Goal: Task Accomplishment & Management: Manage account settings

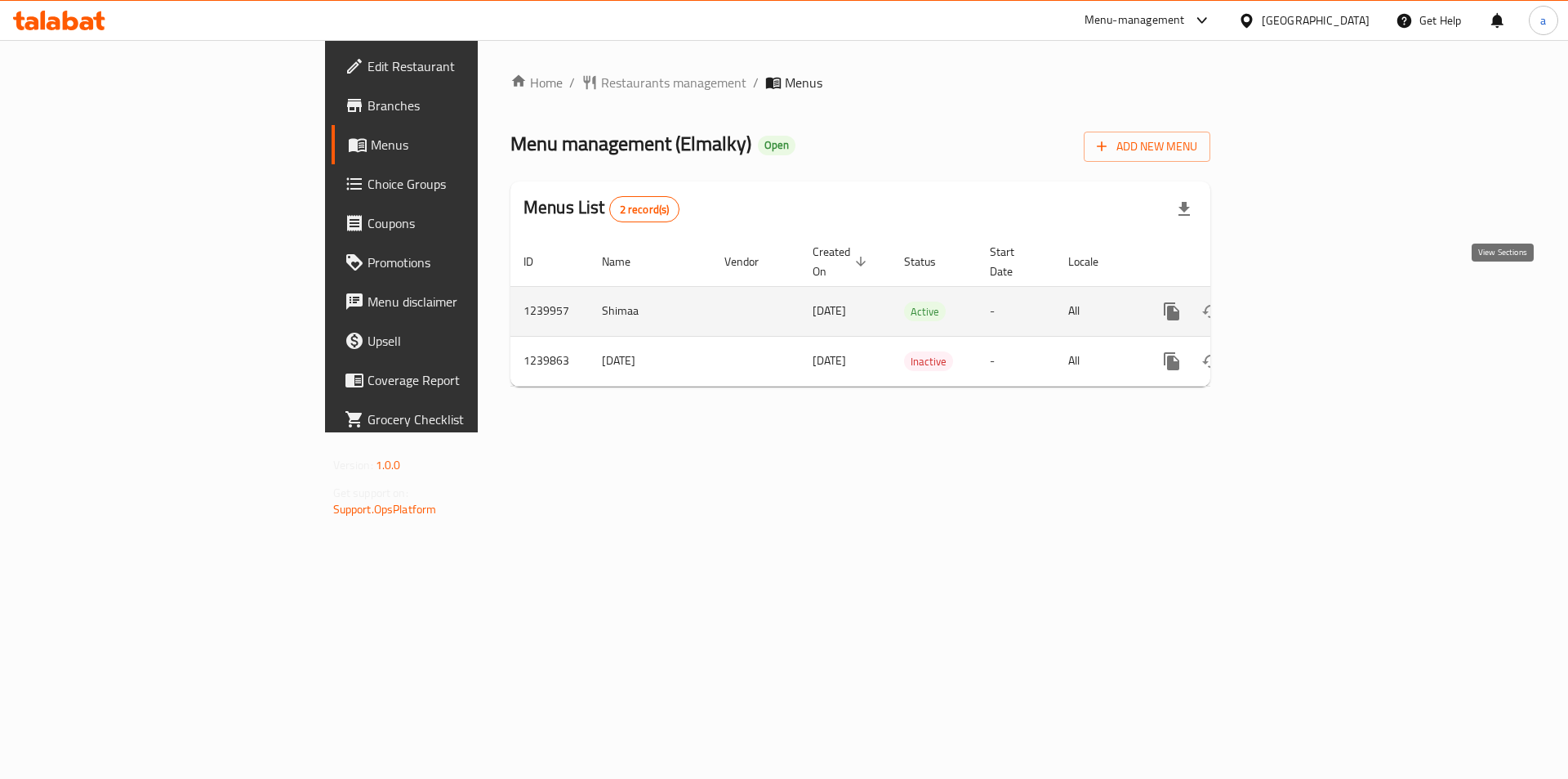
click at [1299, 301] on icon "enhanced table" at bounding box center [1289, 311] width 19 height 19
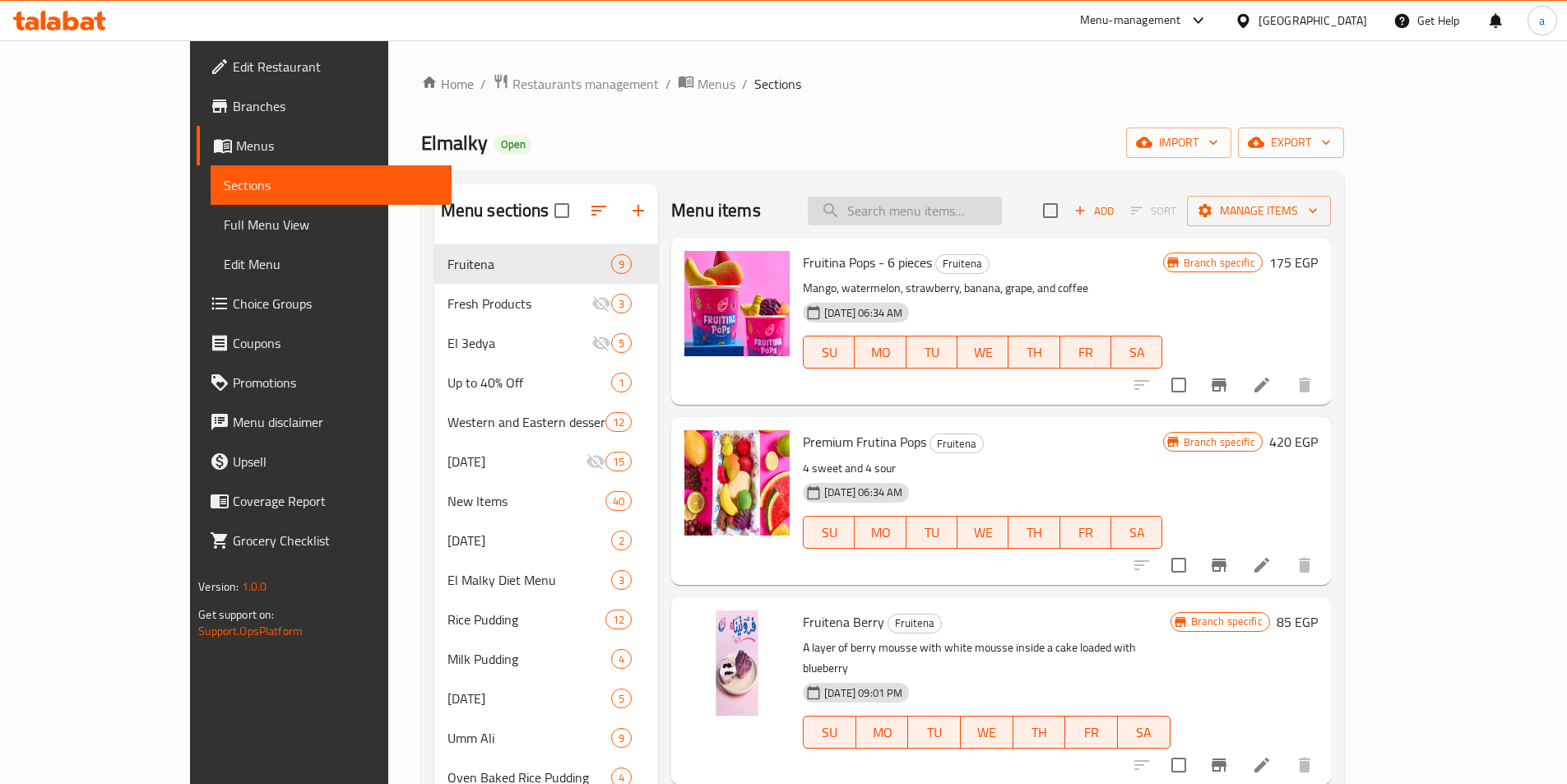
click at [957, 206] on input "search" at bounding box center [905, 211] width 194 height 29
paste input "Jelly with Banana and Strawberry Sauce"
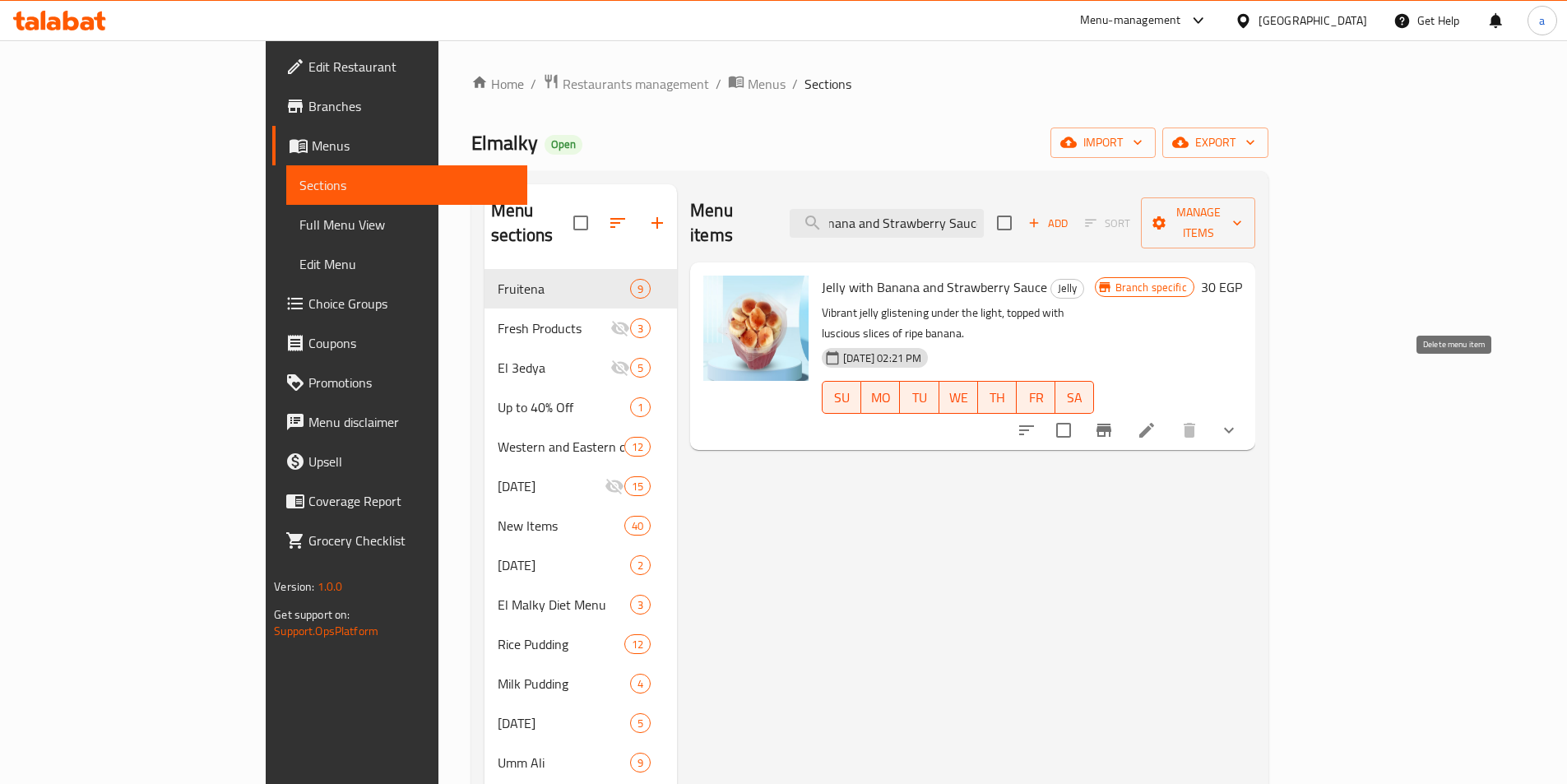
type input "Jelly with Banana and Strawberry Sauce"
click at [1157, 420] on icon at bounding box center [1146, 430] width 20 height 20
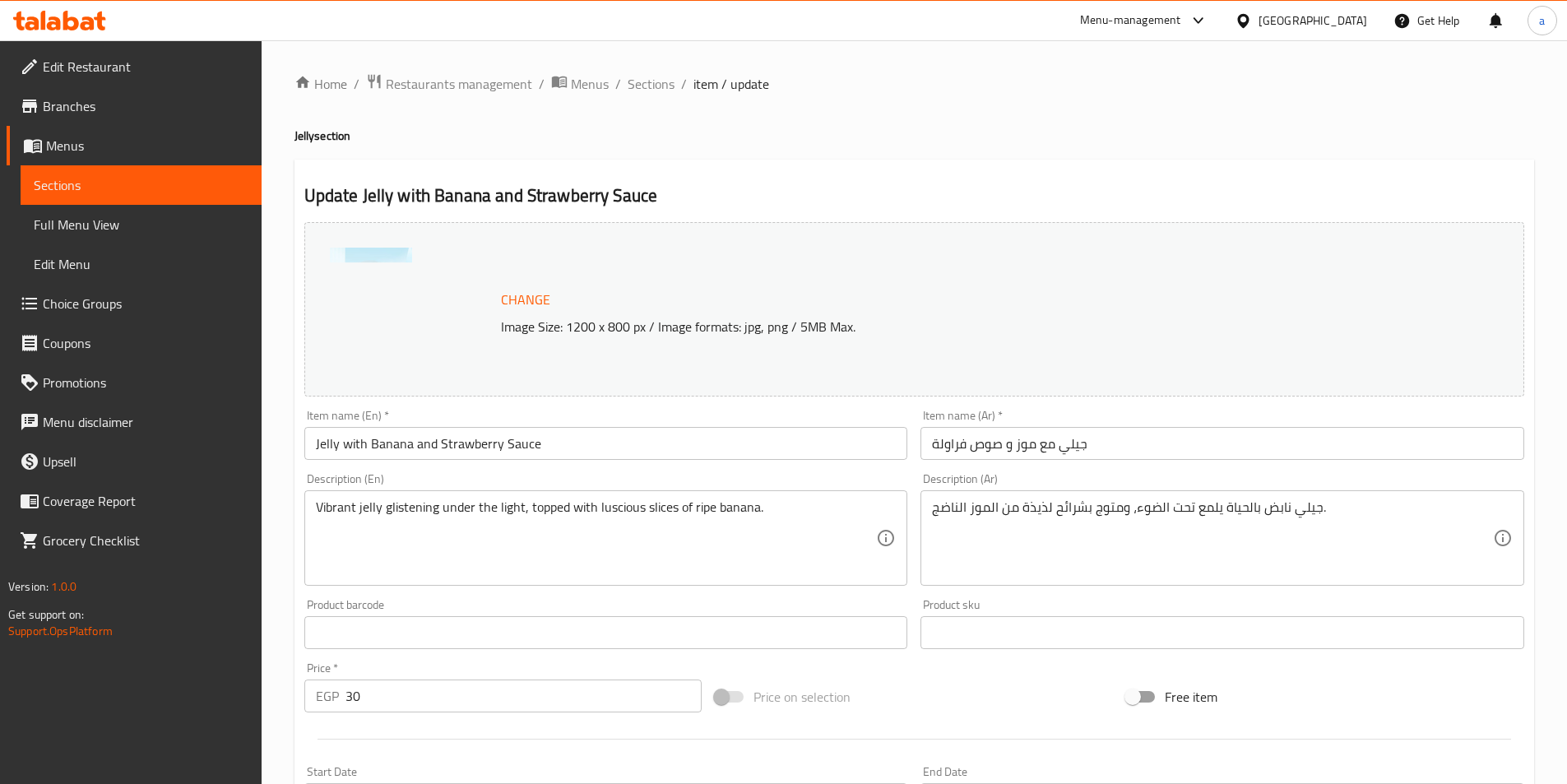
type input "الإضافات :"
type input "0"
type input "إضافة أيس كريم:"
type input "0"
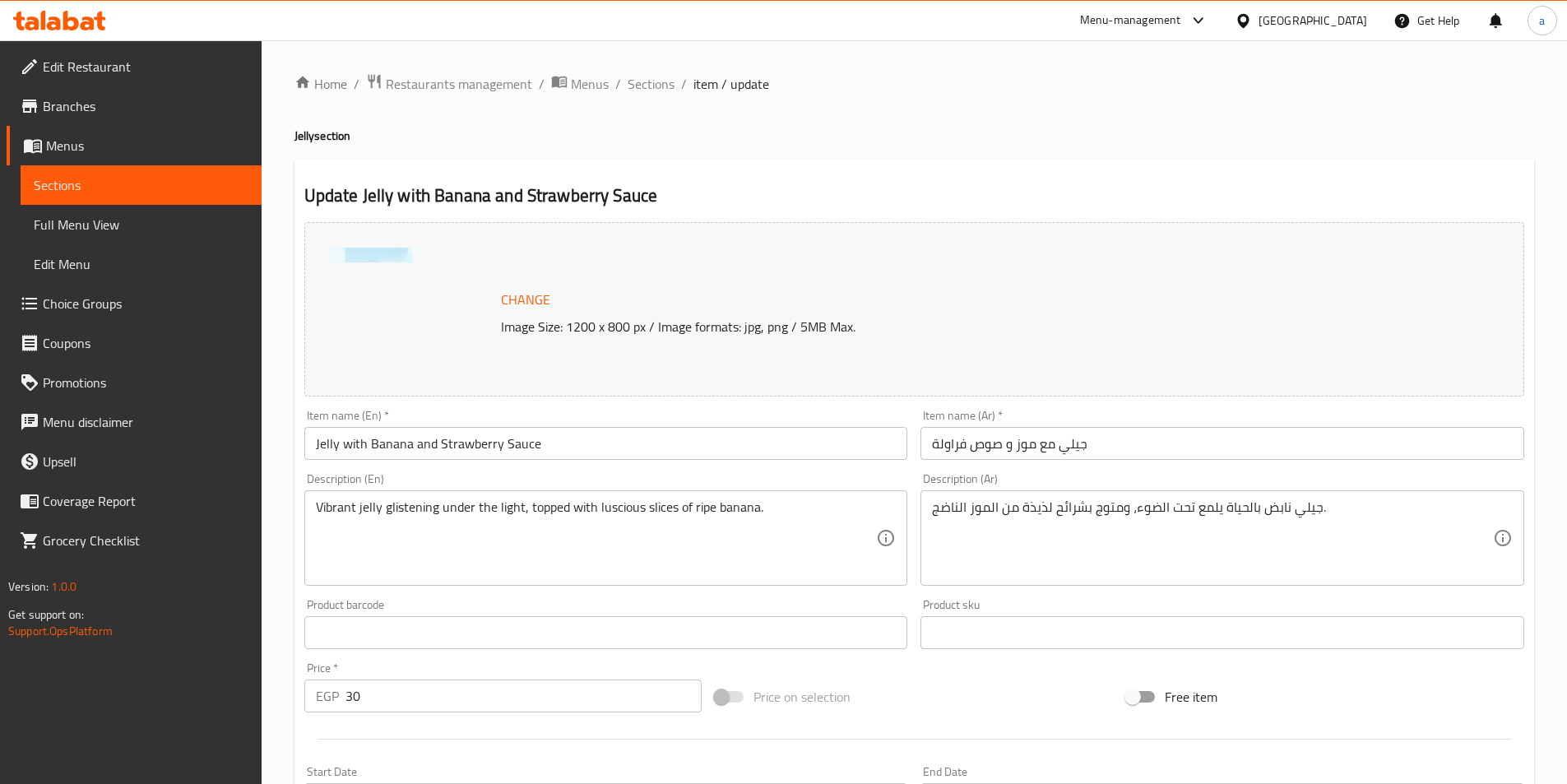
type input "0"
click at [98, 188] on span "Sections" at bounding box center [141, 184] width 215 height 20
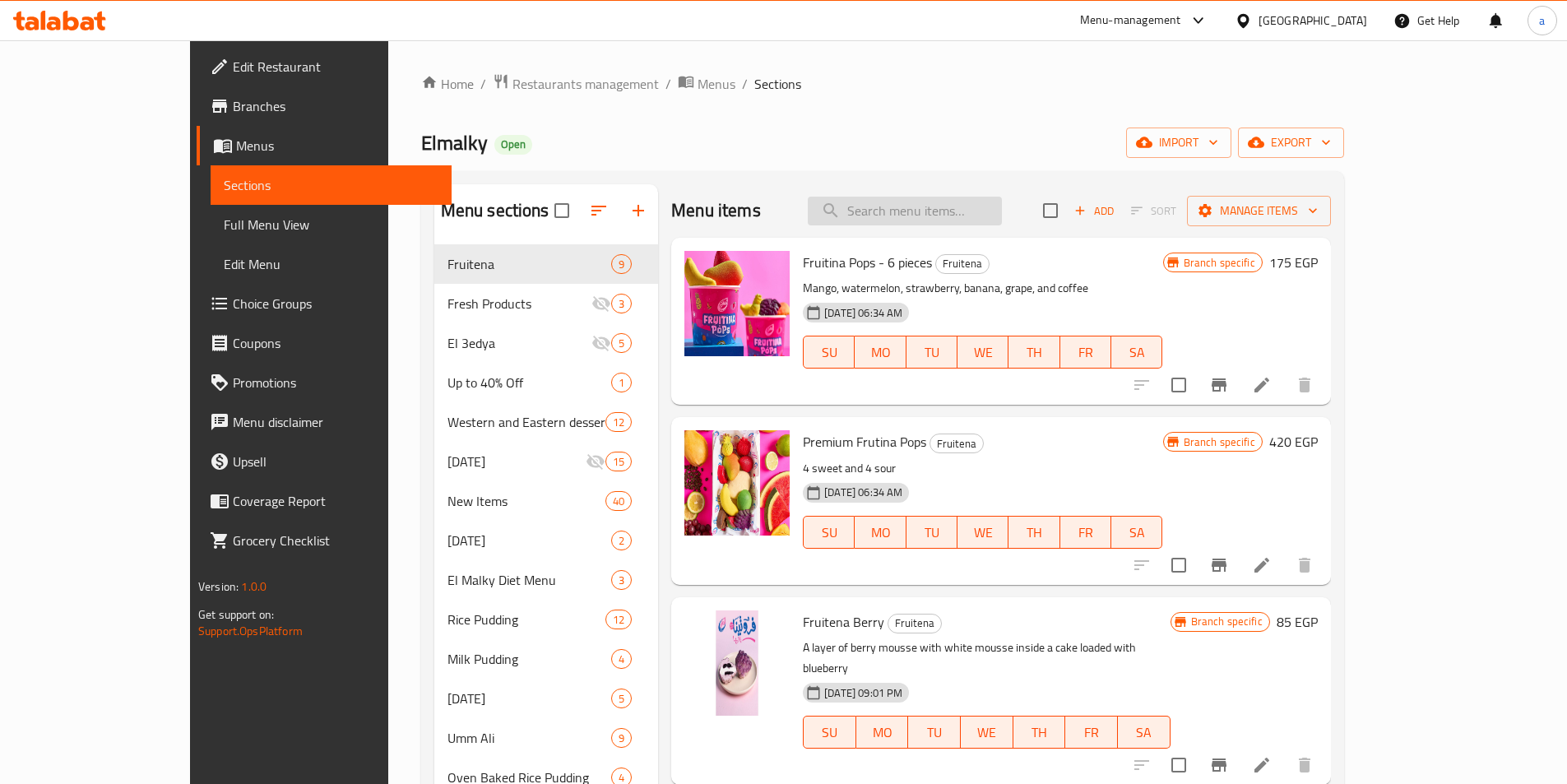
drag, startPoint x: 1079, startPoint y: 203, endPoint x: 1039, endPoint y: 200, distance: 40.1
click at [1079, 203] on div "Menu items Add Sort Manage items" at bounding box center [1001, 211] width 659 height 54
click at [1002, 200] on input "search" at bounding box center [905, 211] width 194 height 29
paste input "Jelly with Banana and Strawberry Sauce"
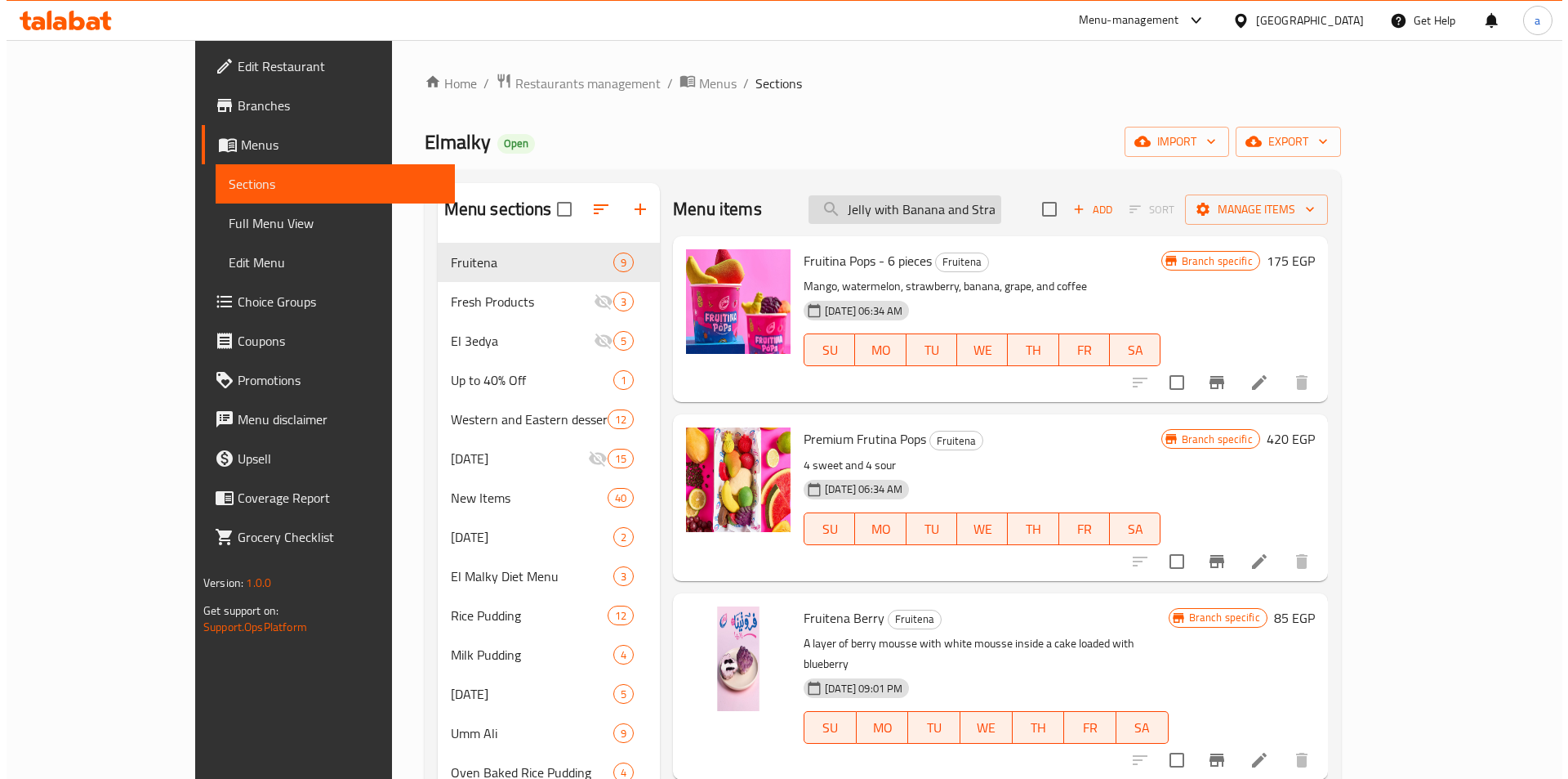
scroll to position [0, 71]
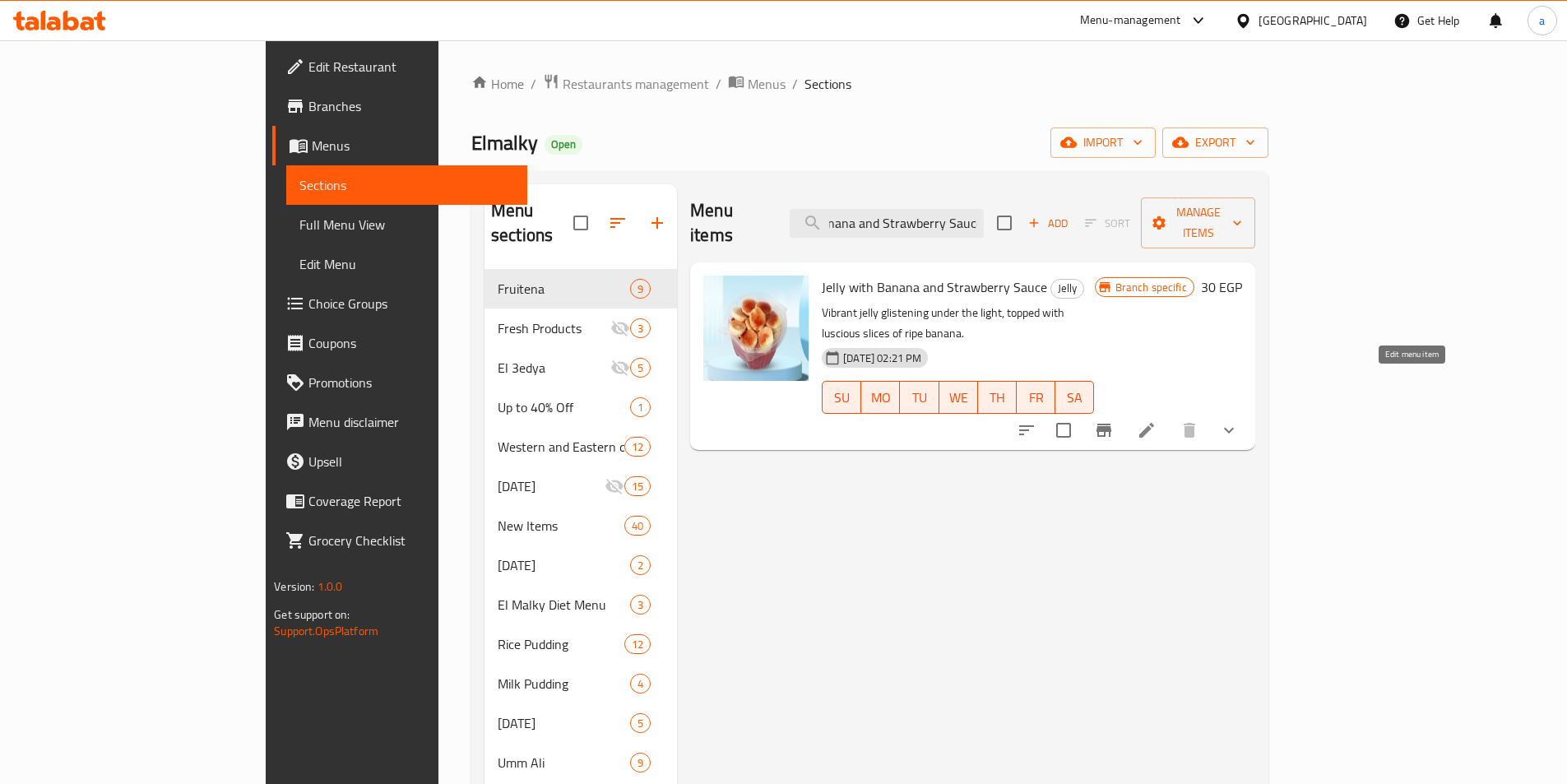
type input "Jelly with Banana and Strawberry Sauce"
click at [1154, 423] on icon at bounding box center [1146, 430] width 14 height 14
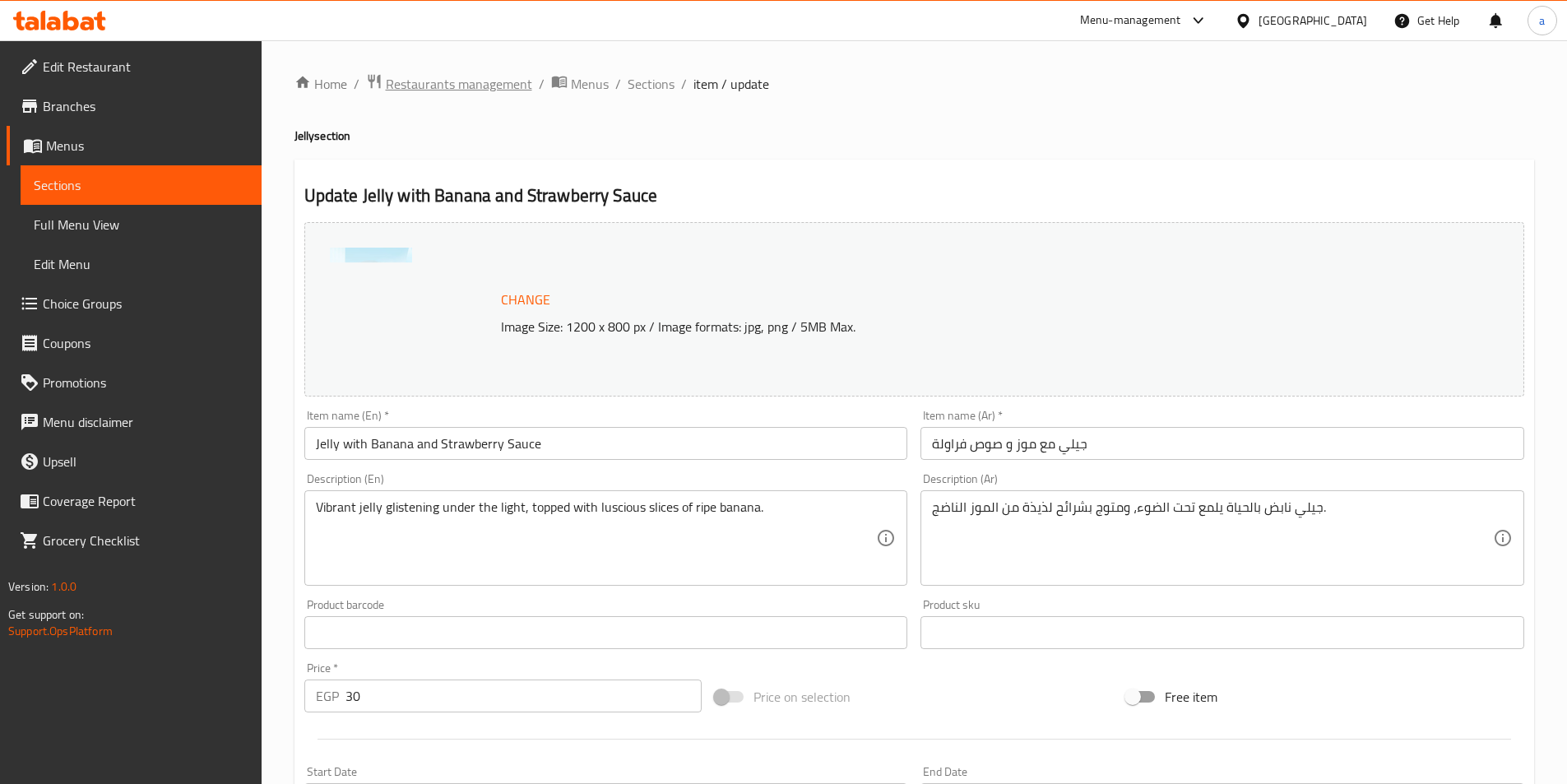
click at [464, 85] on span "Restaurants management" at bounding box center [459, 83] width 146 height 20
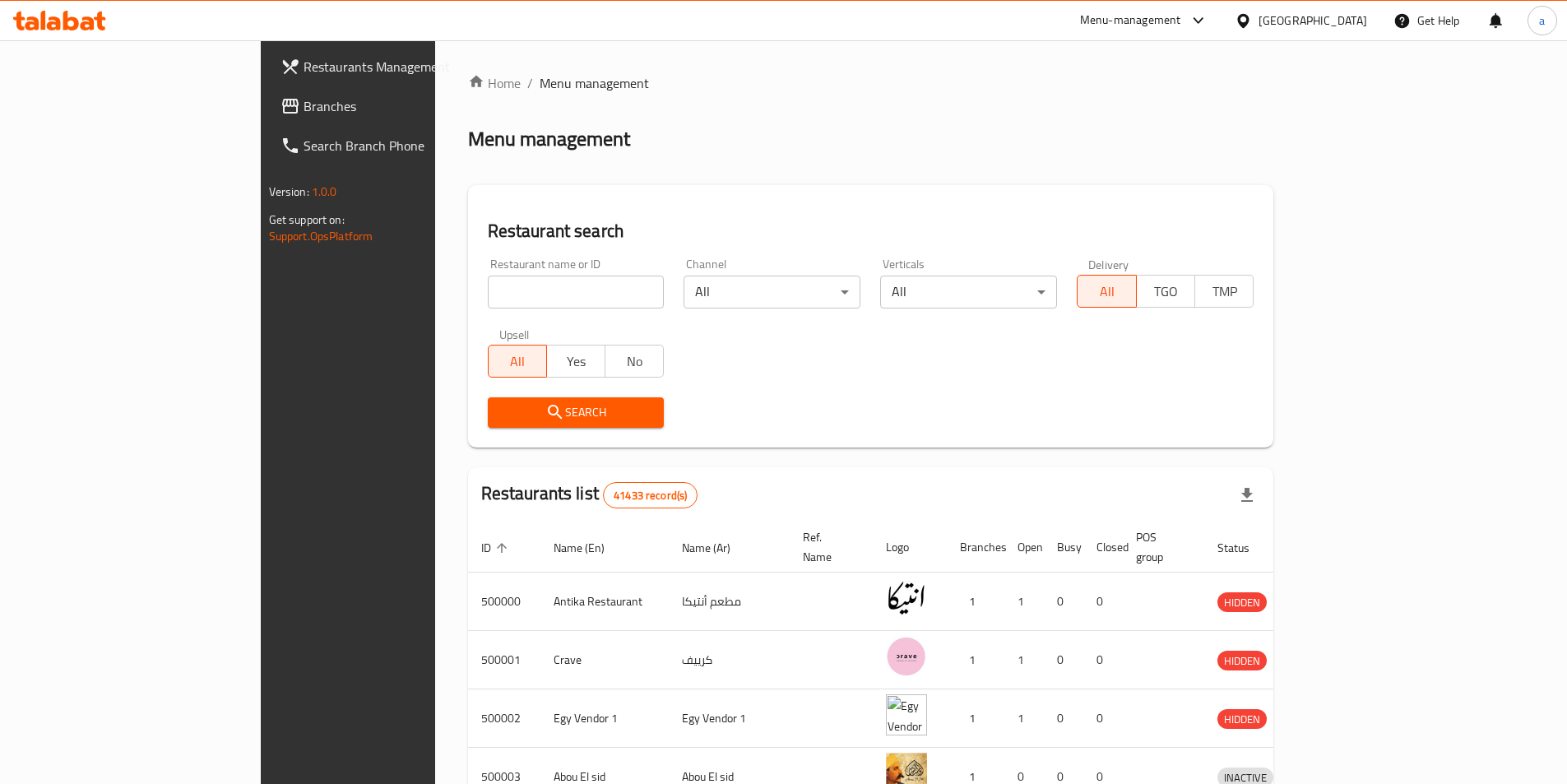
click at [303, 110] on span "Branches" at bounding box center [406, 105] width 206 height 20
